Goal: Information Seeking & Learning: Learn about a topic

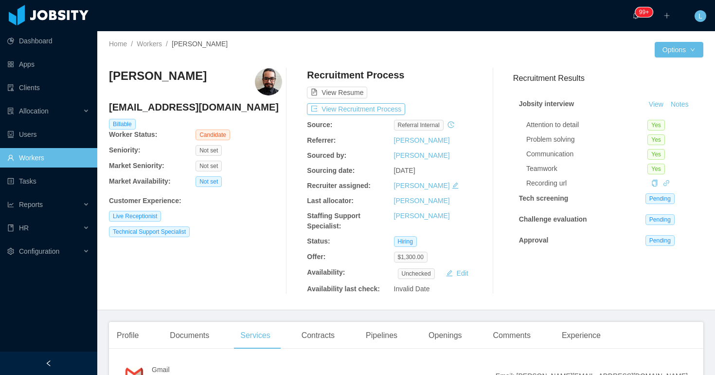
click at [272, 153] on div "Not set" at bounding box center [239, 150] width 87 height 11
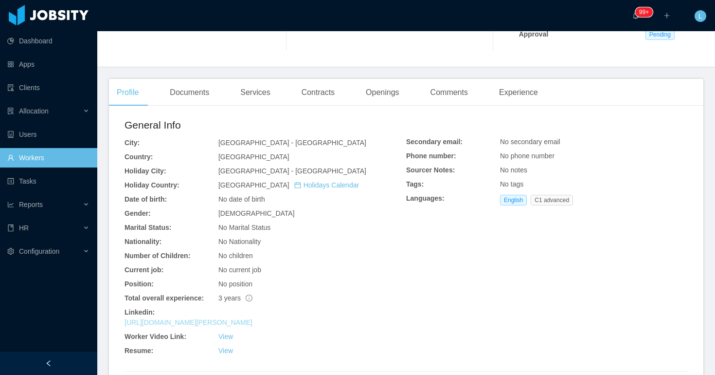
scroll to position [206, 0]
click at [227, 338] on link "View" at bounding box center [226, 336] width 15 height 8
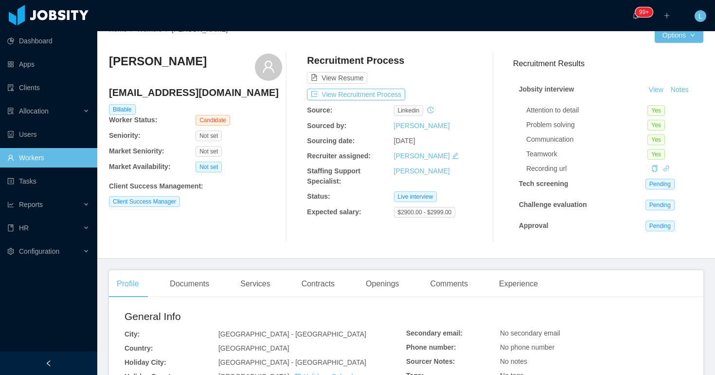
scroll to position [0, 0]
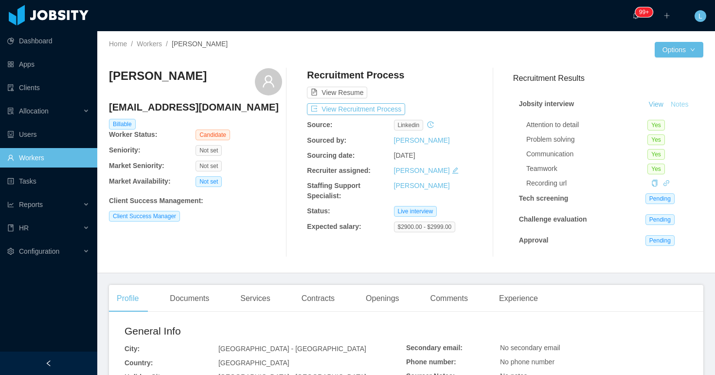
click at [680, 104] on button "Notes" at bounding box center [680, 105] width 26 height 12
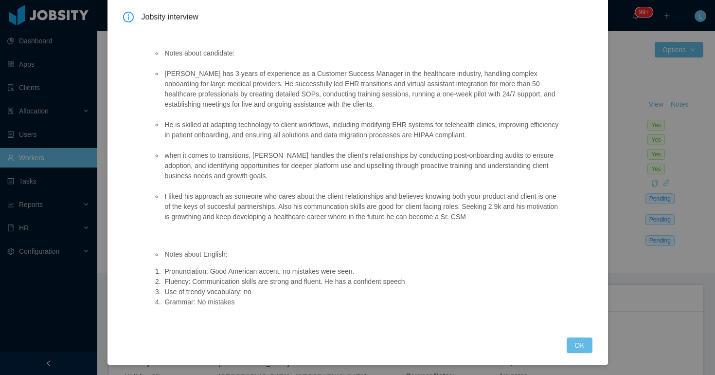
scroll to position [54, 0]
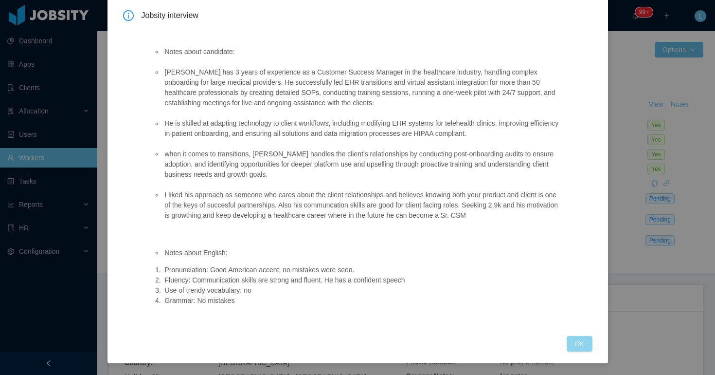
click at [579, 341] on button "OK" at bounding box center [579, 344] width 25 height 16
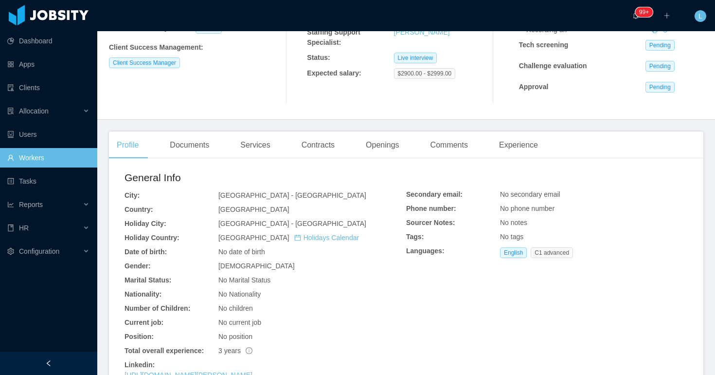
scroll to position [240, 0]
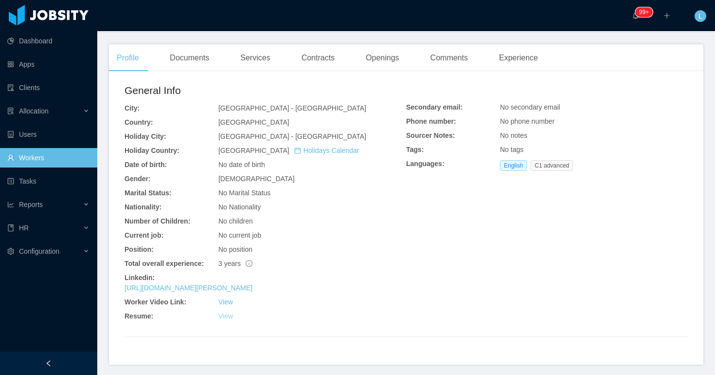
click at [225, 317] on link "View" at bounding box center [226, 316] width 15 height 8
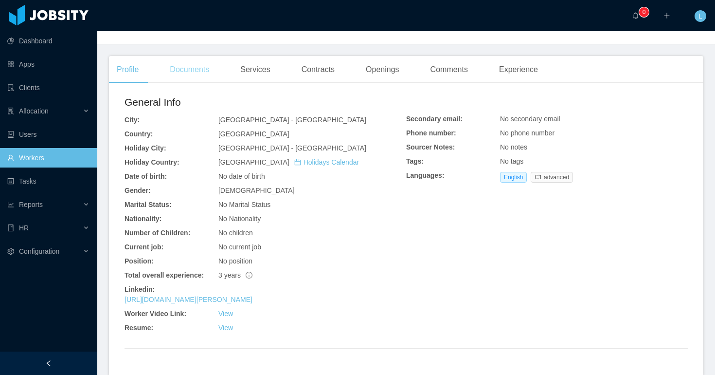
click at [192, 62] on div "Documents" at bounding box center [189, 69] width 55 height 27
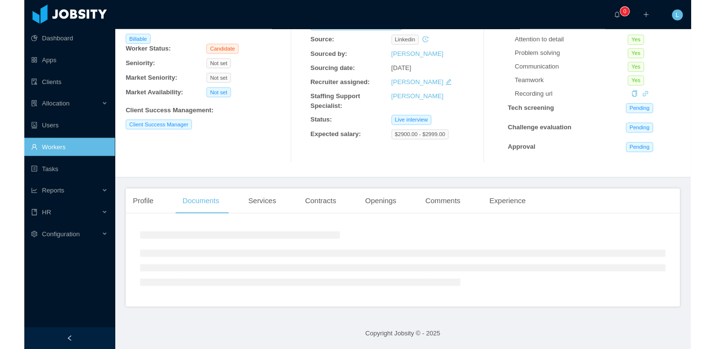
scroll to position [85, 0]
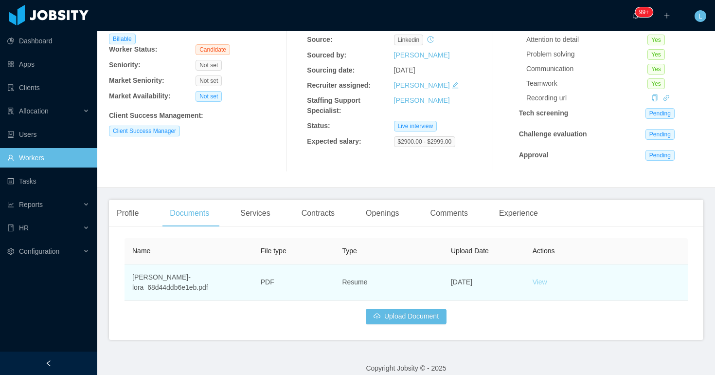
click at [534, 278] on link "View" at bounding box center [540, 282] width 15 height 8
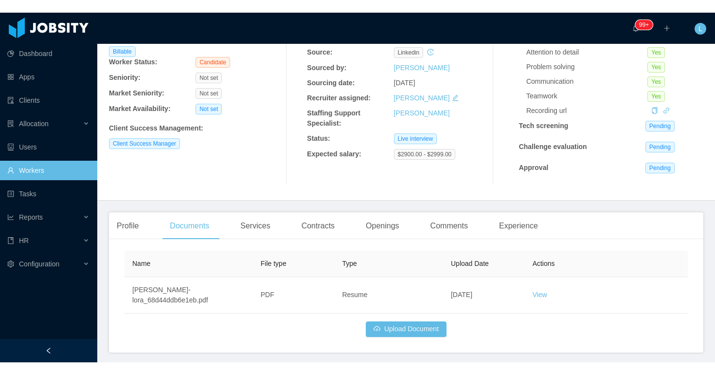
scroll to position [0, 0]
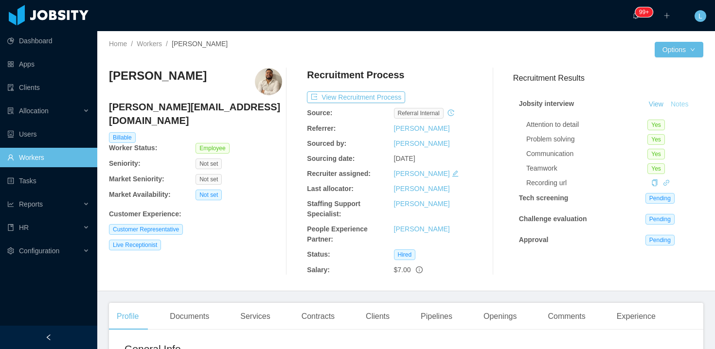
click at [681, 105] on button "Notes" at bounding box center [680, 105] width 26 height 12
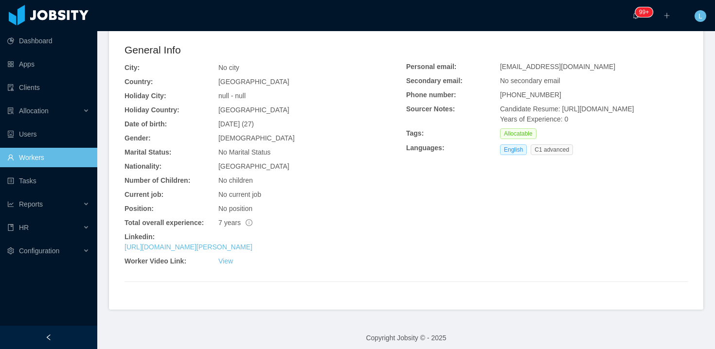
scroll to position [305, 0]
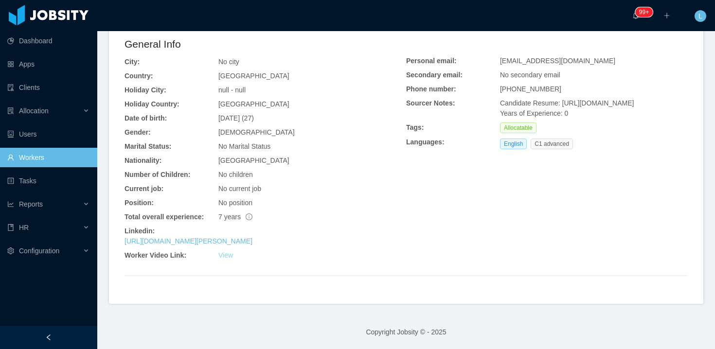
click at [226, 259] on link "View" at bounding box center [226, 256] width 15 height 8
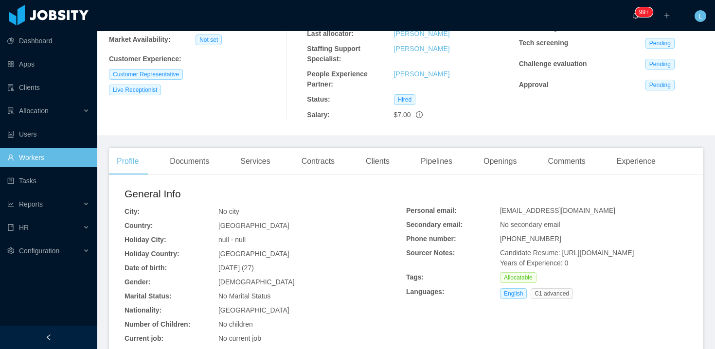
scroll to position [172, 0]
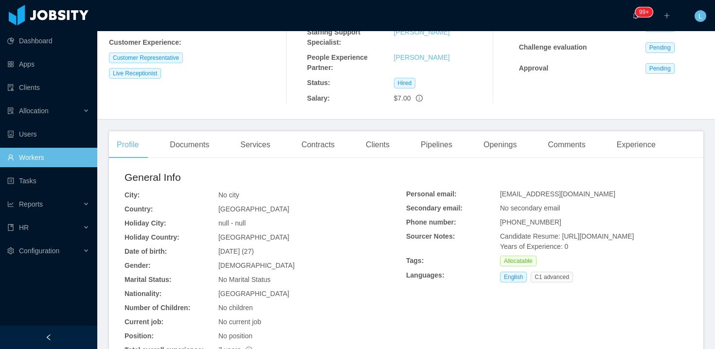
click at [314, 152] on div "Contracts" at bounding box center [318, 144] width 49 height 27
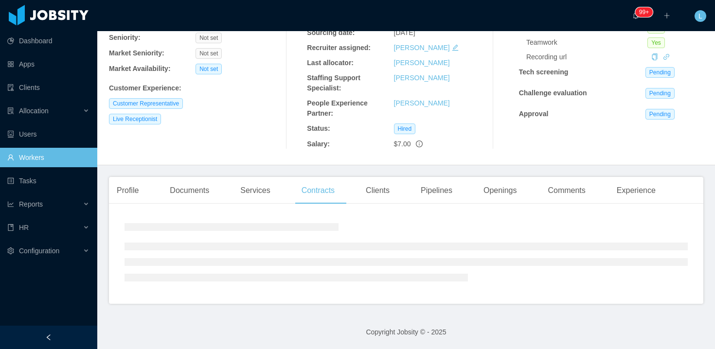
scroll to position [155, 0]
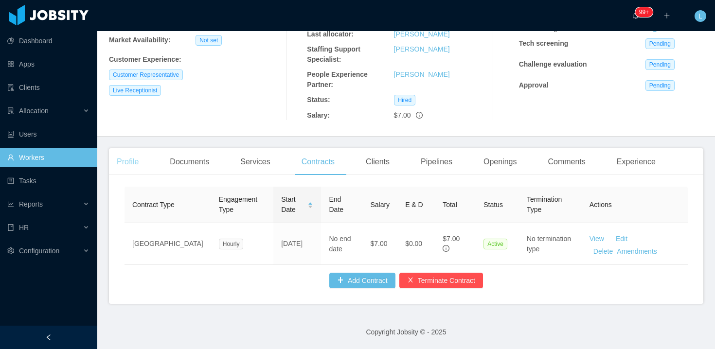
click at [134, 164] on div "Profile" at bounding box center [127, 161] width 37 height 27
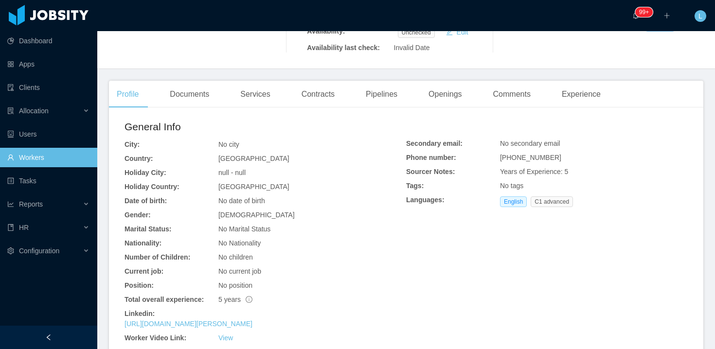
scroll to position [199, 0]
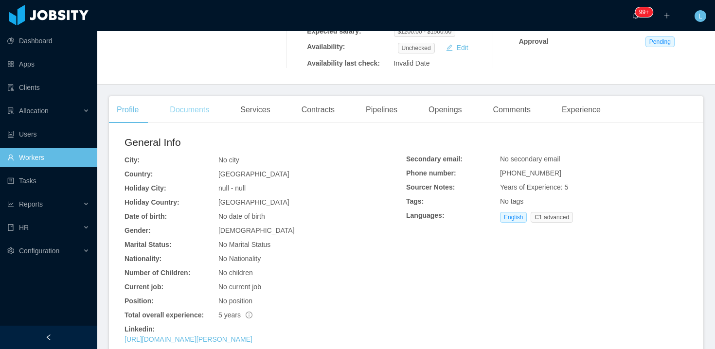
click at [208, 114] on div "Documents" at bounding box center [189, 109] width 55 height 27
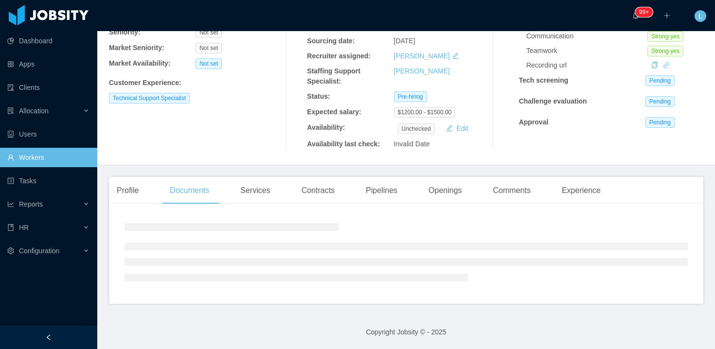
scroll to position [131, 0]
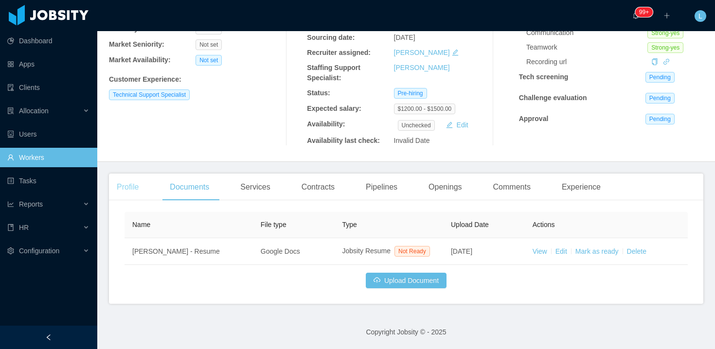
click at [138, 177] on div "Profile" at bounding box center [127, 187] width 37 height 27
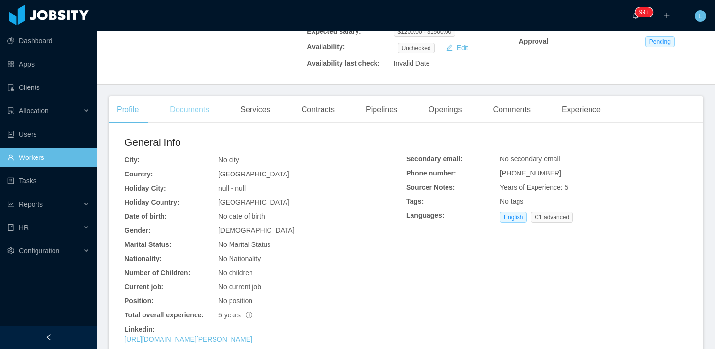
click at [202, 109] on div "Documents" at bounding box center [189, 109] width 55 height 27
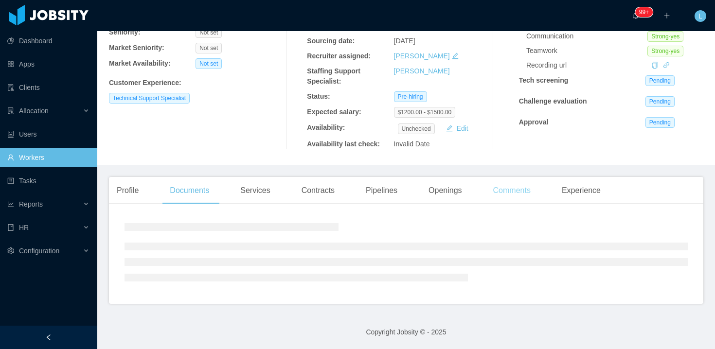
scroll to position [131, 0]
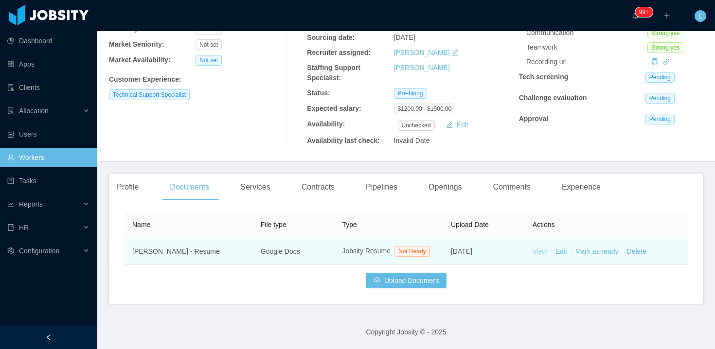
click at [540, 248] on link "View" at bounding box center [540, 252] width 15 height 8
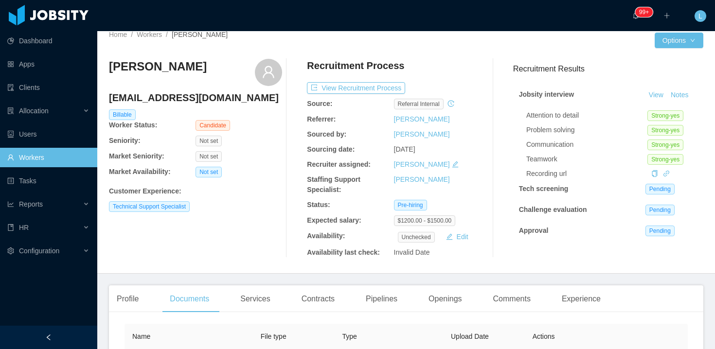
scroll to position [0, 0]
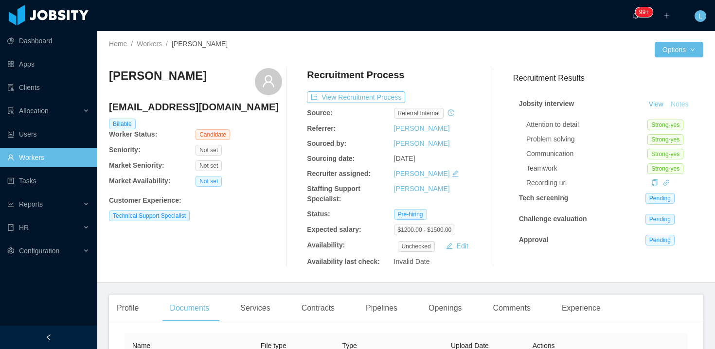
click at [677, 108] on button "Notes" at bounding box center [680, 105] width 26 height 12
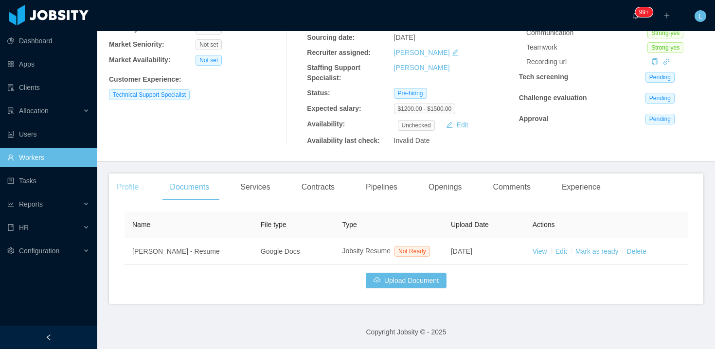
click at [130, 175] on div "Profile" at bounding box center [127, 187] width 37 height 27
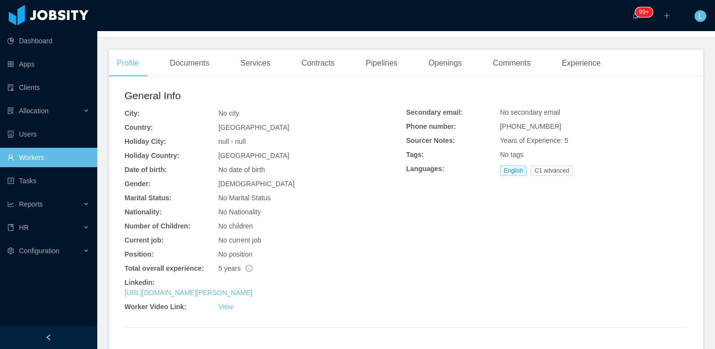
scroll to position [297, 0]
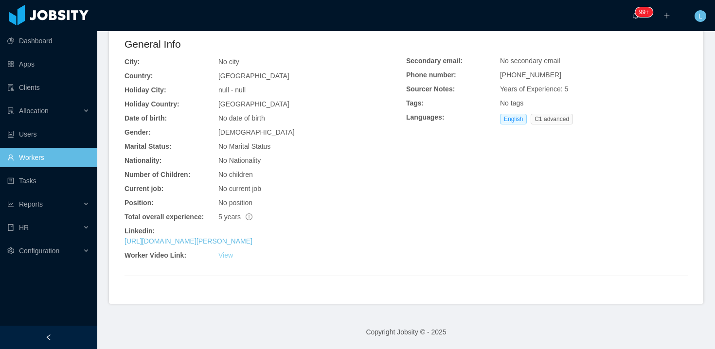
click at [222, 256] on link "View" at bounding box center [226, 256] width 15 height 8
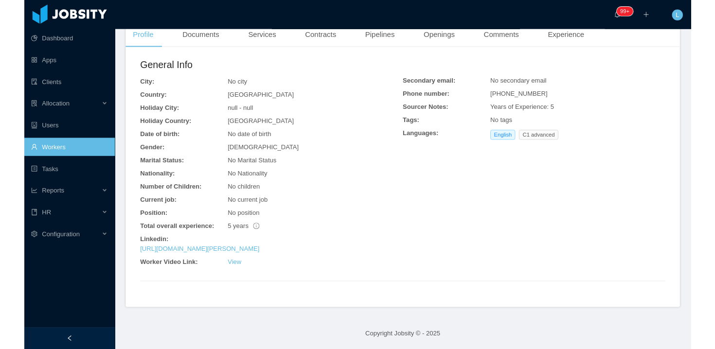
scroll to position [0, 0]
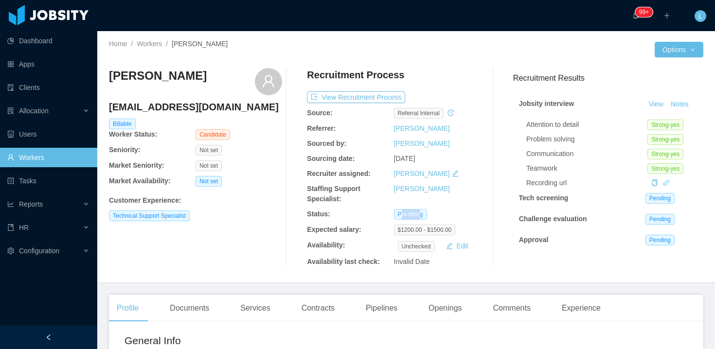
drag, startPoint x: 401, startPoint y: 218, endPoint x: 421, endPoint y: 210, distance: 21.2
click at [421, 210] on span "Pre-hiring" at bounding box center [410, 214] width 33 height 11
click at [421, 211] on span "Pre-hiring" at bounding box center [410, 214] width 33 height 11
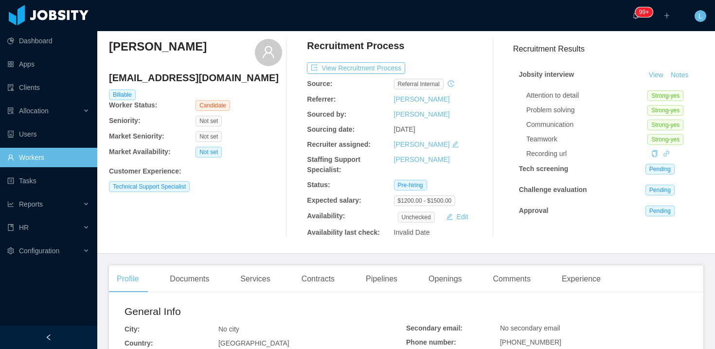
scroll to position [66, 0]
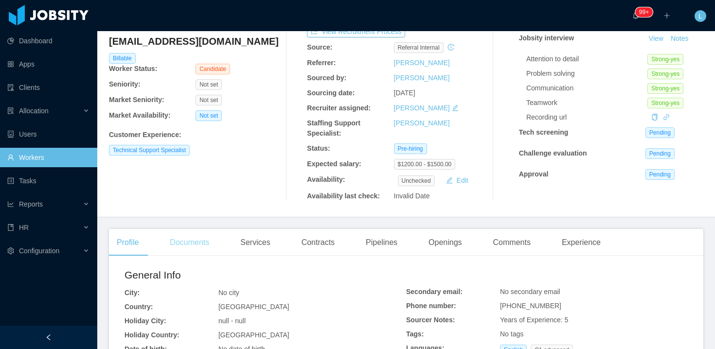
click at [189, 236] on div "Documents" at bounding box center [189, 242] width 55 height 27
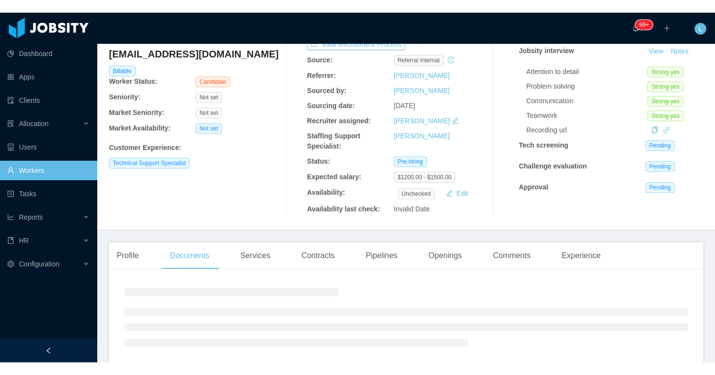
scroll to position [118, 0]
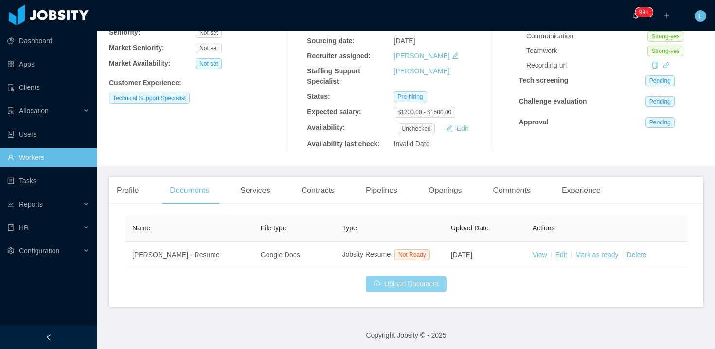
click at [389, 292] on button "Upload Document" at bounding box center [406, 284] width 81 height 16
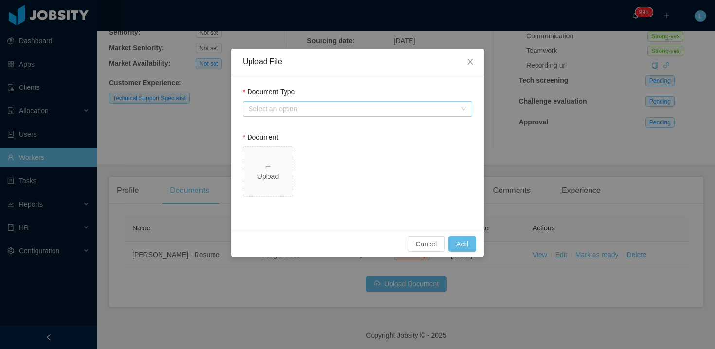
click at [324, 106] on div "Select an option" at bounding box center [352, 109] width 207 height 10
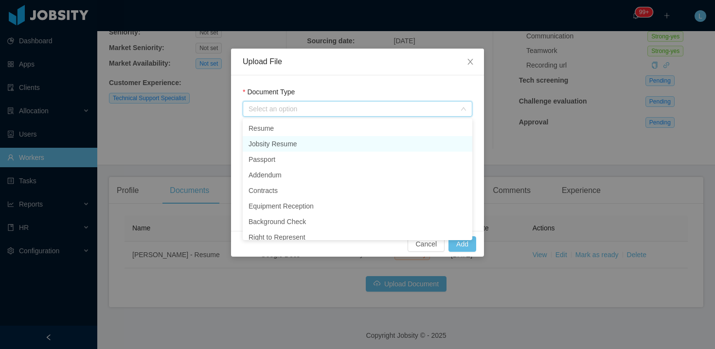
click at [292, 144] on li "Jobsity Resume" at bounding box center [358, 144] width 230 height 16
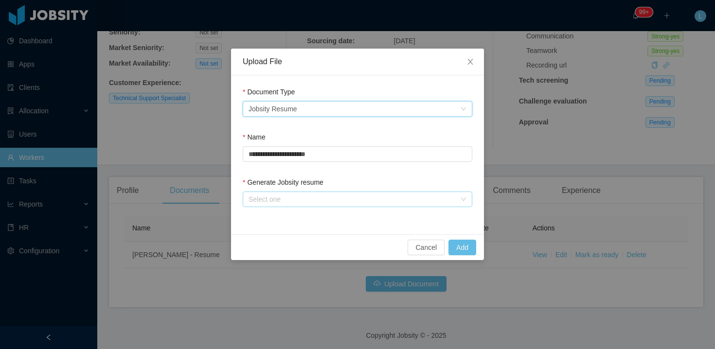
click at [279, 202] on div "Select one" at bounding box center [352, 200] width 207 height 10
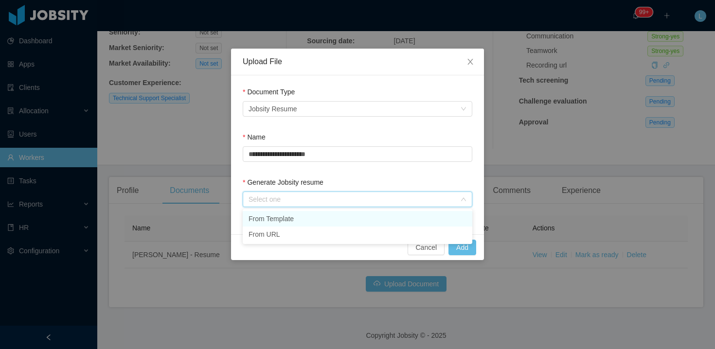
click at [274, 220] on li "From Template" at bounding box center [358, 219] width 230 height 16
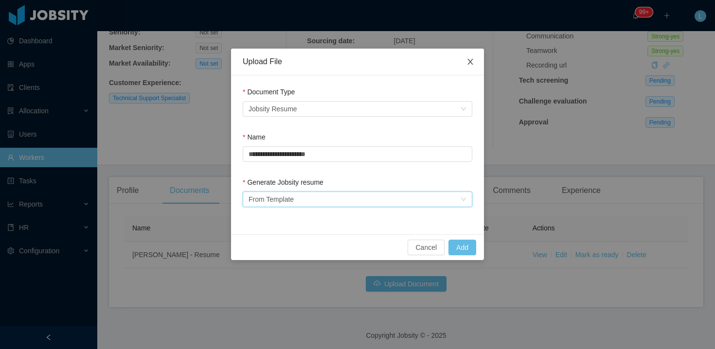
click at [475, 63] on span "Close" at bounding box center [470, 62] width 27 height 27
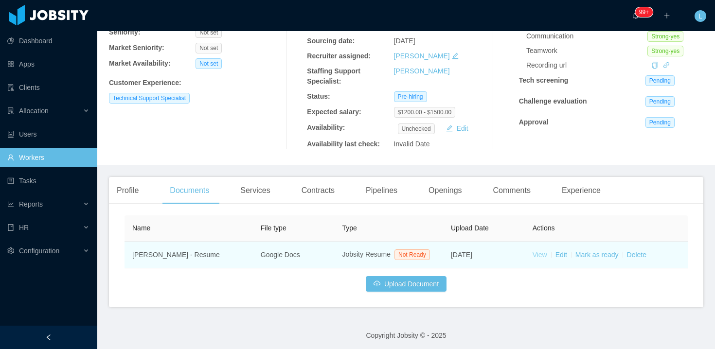
click at [537, 259] on link "View" at bounding box center [540, 255] width 15 height 8
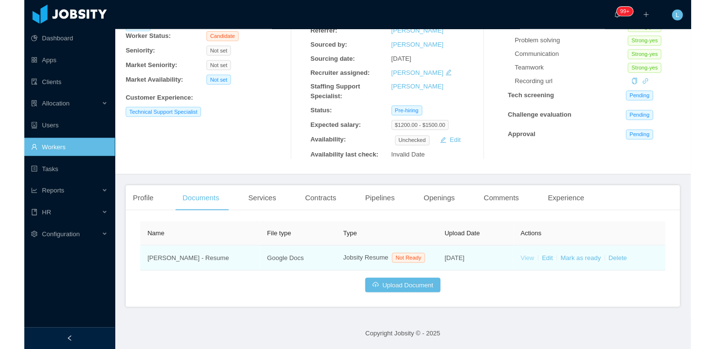
scroll to position [106, 0]
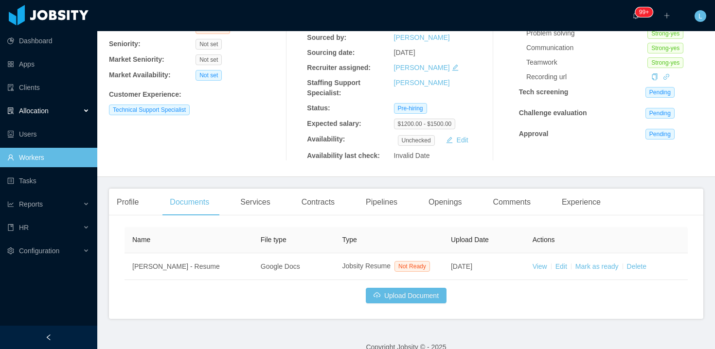
click at [76, 110] on div "Allocation" at bounding box center [48, 110] width 97 height 19
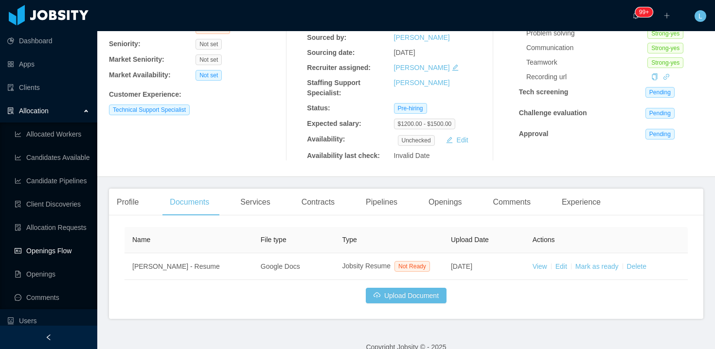
click at [56, 243] on link "Openings Flow" at bounding box center [52, 250] width 75 height 19
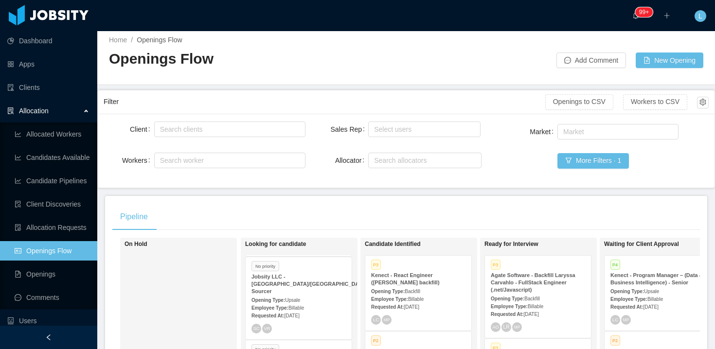
scroll to position [167, 0]
click at [310, 345] on div "No priority" at bounding box center [299, 349] width 94 height 8
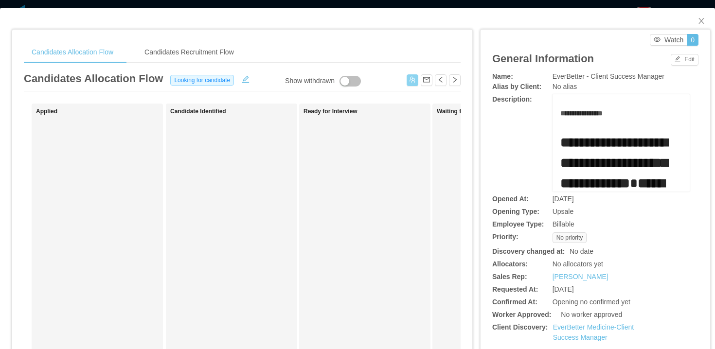
click at [418, 80] on button "button" at bounding box center [413, 80] width 12 height 12
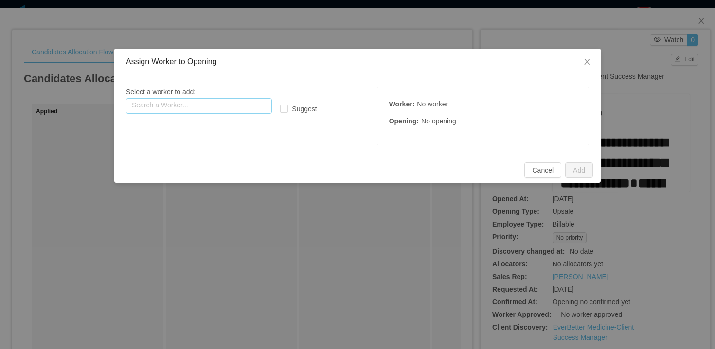
click at [249, 105] on input "text" at bounding box center [199, 106] width 146 height 16
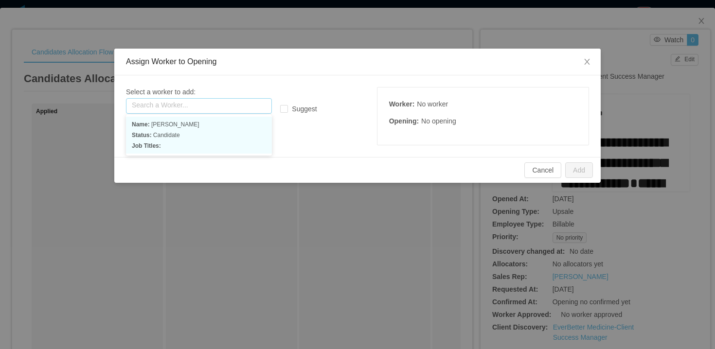
click at [230, 139] on p "Status: Candidate" at bounding box center [199, 135] width 134 height 11
type input "**********"
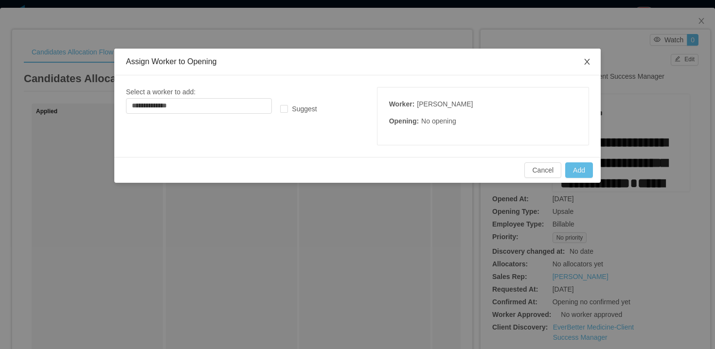
click at [586, 64] on icon "icon: close" at bounding box center [587, 62] width 5 height 6
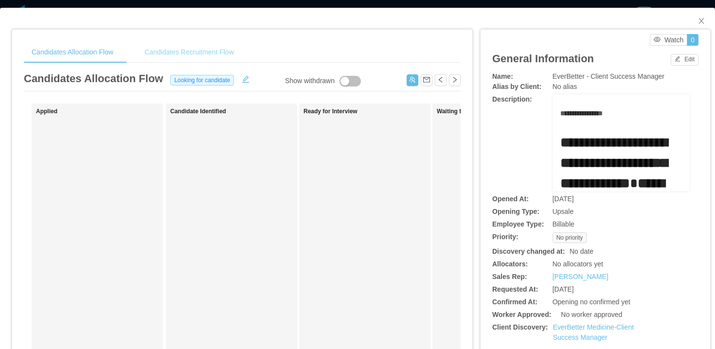
click at [187, 44] on div "Candidates Recruitment Flow" at bounding box center [189, 52] width 105 height 22
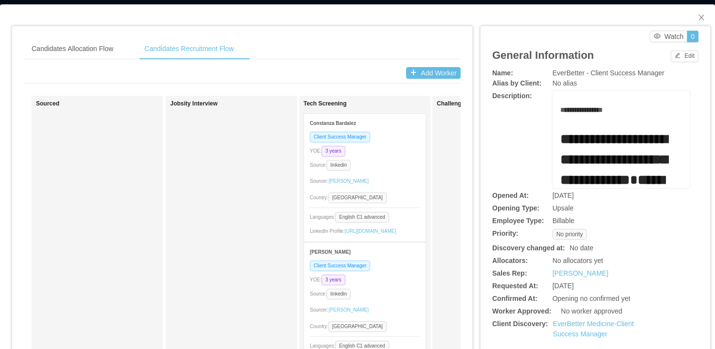
scroll to position [4, 0]
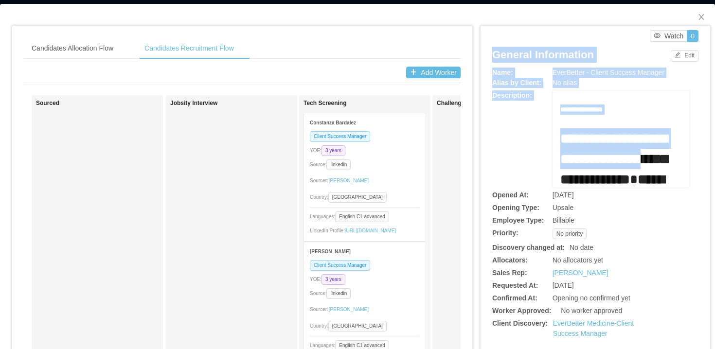
drag, startPoint x: 445, startPoint y: 212, endPoint x: 610, endPoint y: 172, distance: 169.2
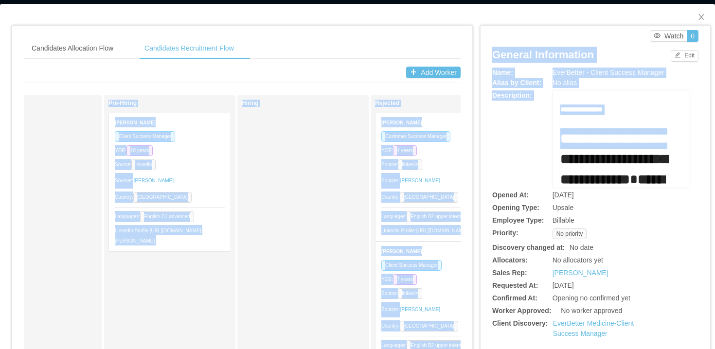
scroll to position [0, 1187]
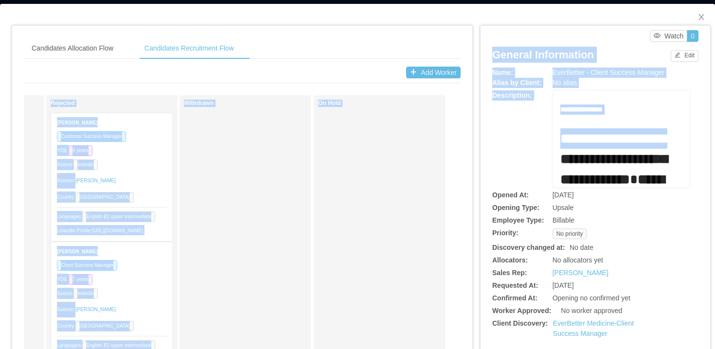
drag, startPoint x: 428, startPoint y: 163, endPoint x: 443, endPoint y: 165, distance: 15.7
click at [240, 170] on div "Withdrawn" at bounding box center [245, 339] width 123 height 478
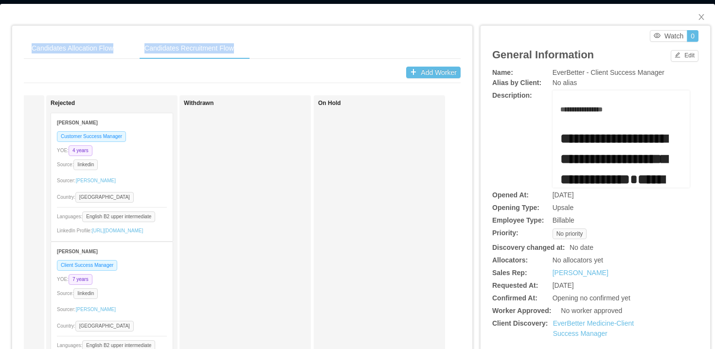
drag, startPoint x: 24, startPoint y: 188, endPoint x: 0, endPoint y: 199, distance: 26.4
drag, startPoint x: 42, startPoint y: 183, endPoint x: 0, endPoint y: 192, distance: 42.9
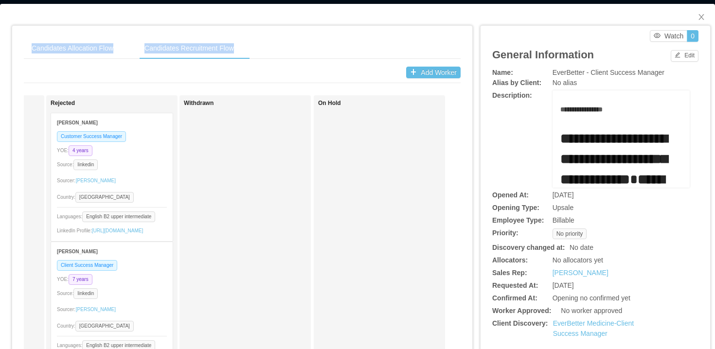
drag, startPoint x: 39, startPoint y: 169, endPoint x: 0, endPoint y: 201, distance: 50.2
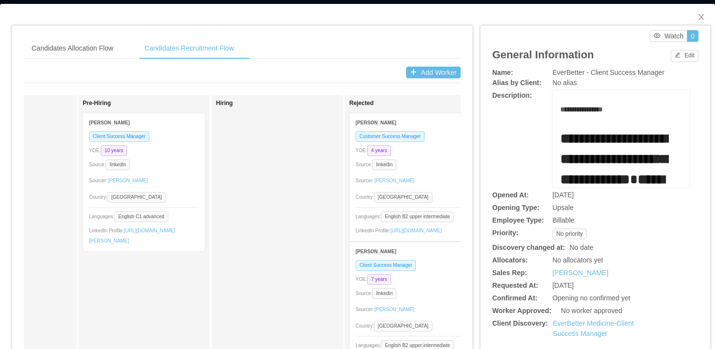
scroll to position [0, 949]
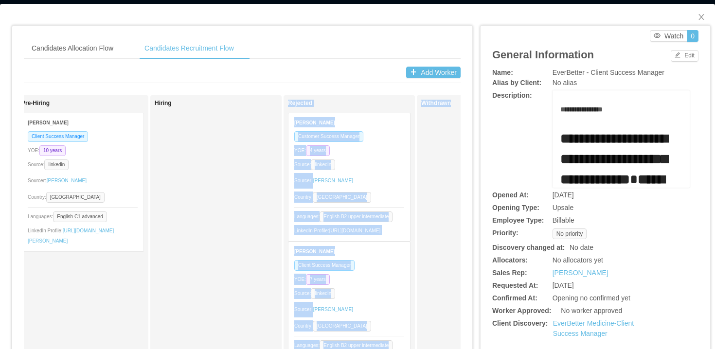
drag, startPoint x: 195, startPoint y: 162, endPoint x: 185, endPoint y: 165, distance: 10.2
click at [185, 165] on div "Sourced Jobsity Interview Tech Screening Constanza Bardalez Client Success Mana…" at bounding box center [242, 342] width 437 height 494
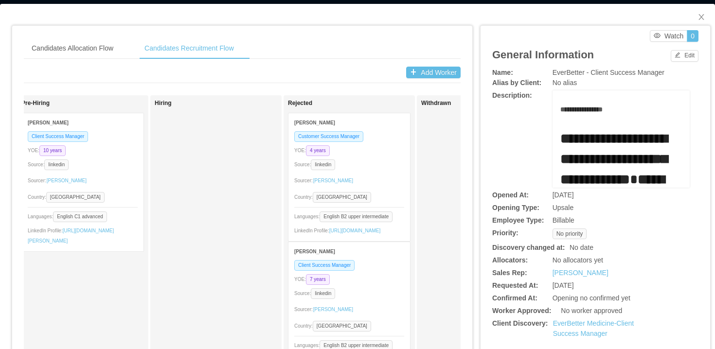
click at [118, 147] on div "YOE: 10 years" at bounding box center [83, 150] width 110 height 11
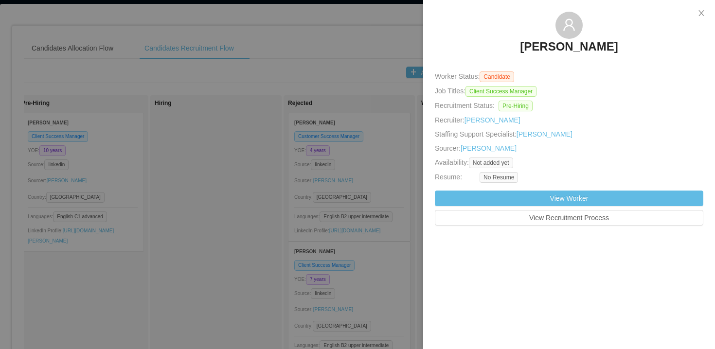
click at [172, 154] on div at bounding box center [357, 174] width 715 height 349
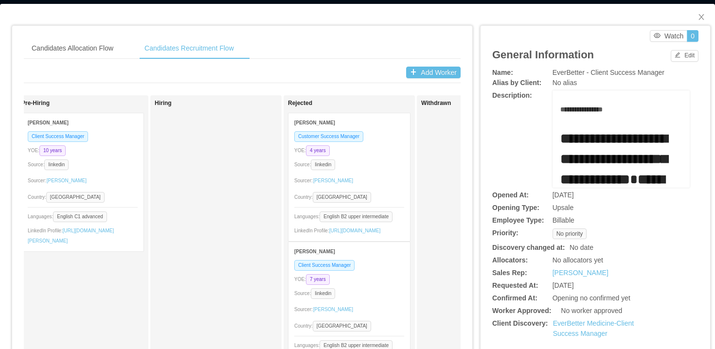
click at [111, 157] on div "Client Success Manager YOE: 10 years Source: linkedin Sourcer: Lourdes Sanchis …" at bounding box center [83, 191] width 122 height 121
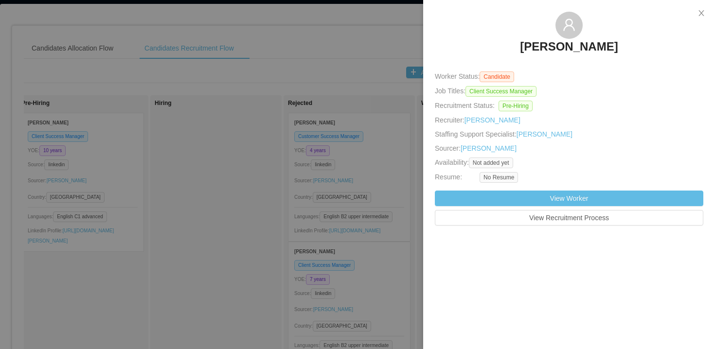
click at [250, 158] on div at bounding box center [357, 174] width 715 height 349
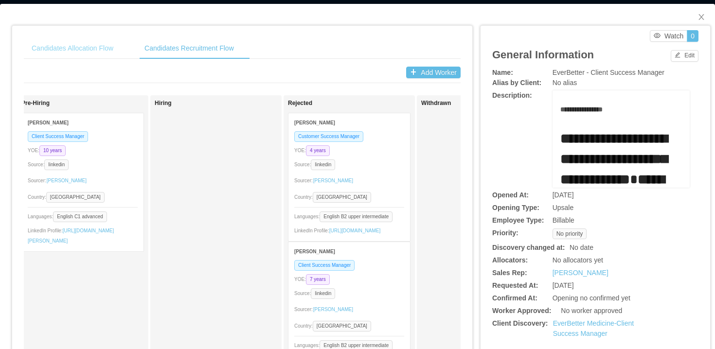
click at [116, 50] on div "Candidates Allocation Flow" at bounding box center [72, 48] width 97 height 22
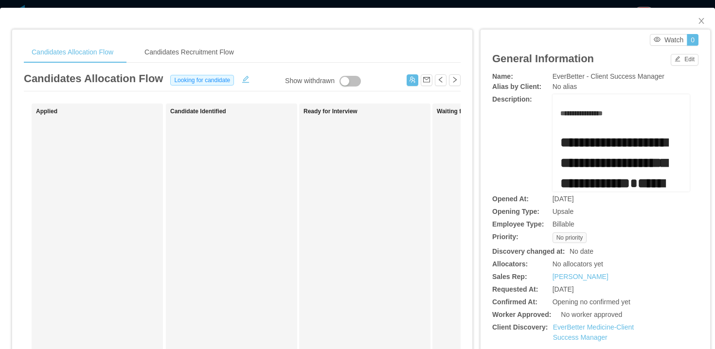
scroll to position [0, 0]
click at [701, 25] on span "Close" at bounding box center [701, 21] width 27 height 27
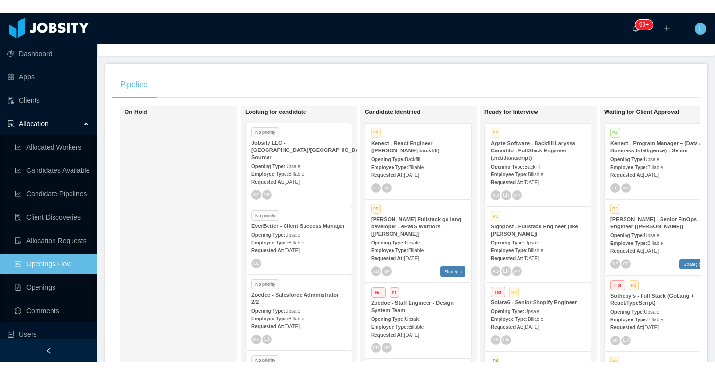
scroll to position [149, 0]
